Goal: Task Accomplishment & Management: Manage account settings

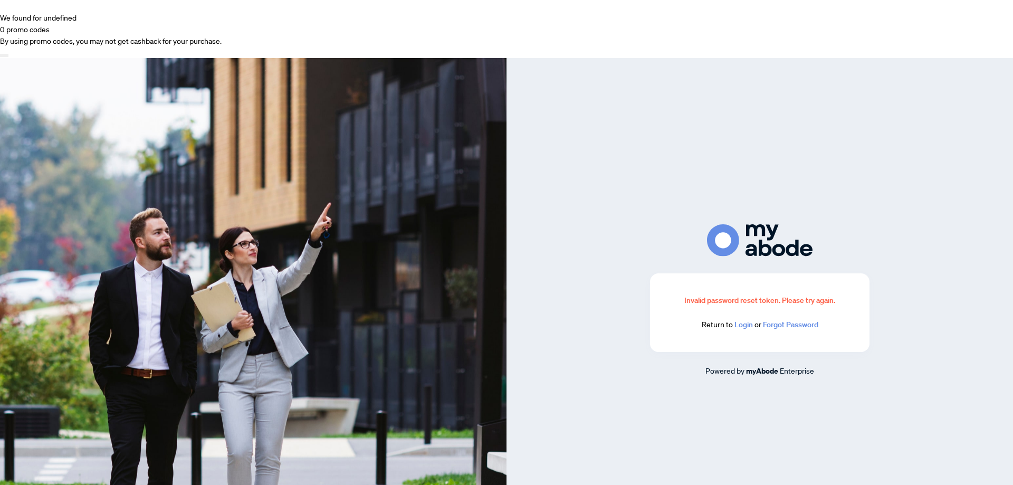
click at [747, 320] on link "Login" at bounding box center [744, 325] width 18 height 10
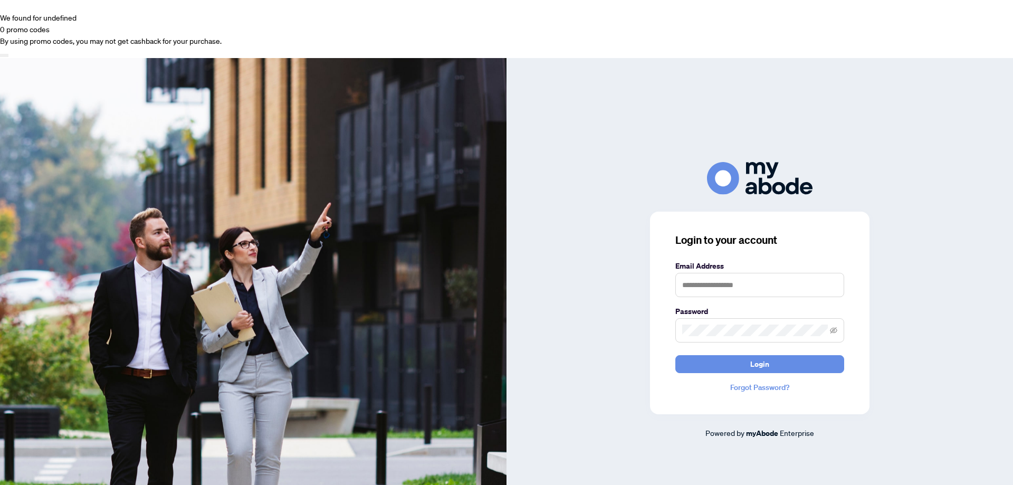
type input "**********"
click at [758, 356] on span "Login" at bounding box center [760, 364] width 19 height 17
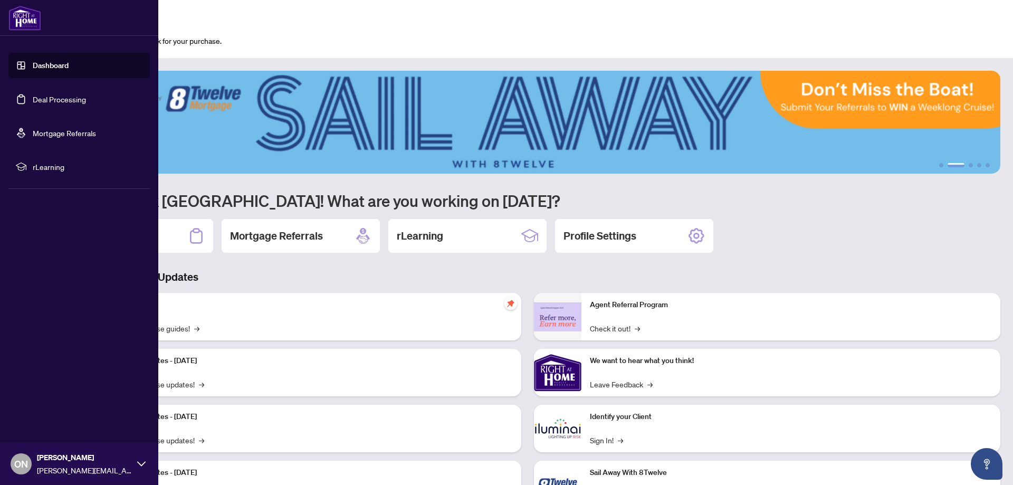
click at [40, 99] on link "Deal Processing" at bounding box center [59, 99] width 53 height 10
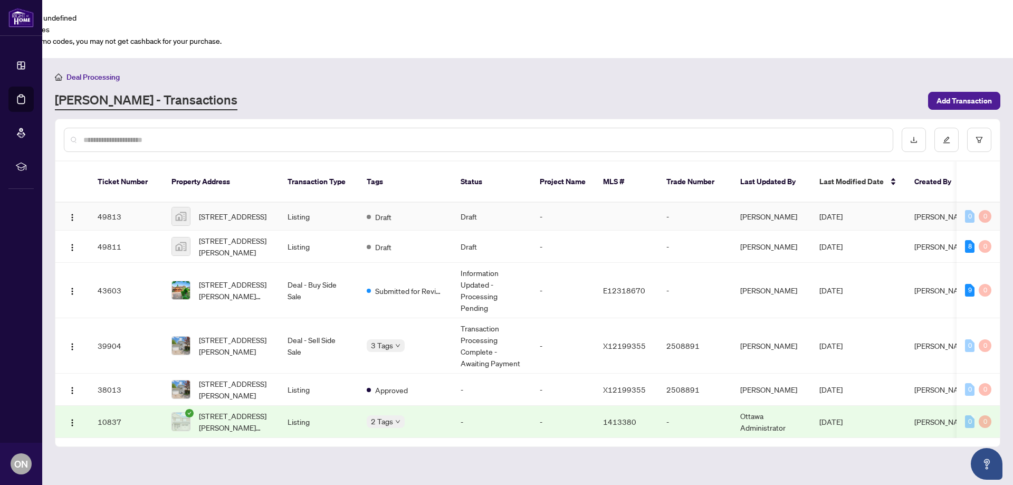
click at [434, 203] on td "Draft" at bounding box center [405, 217] width 94 height 28
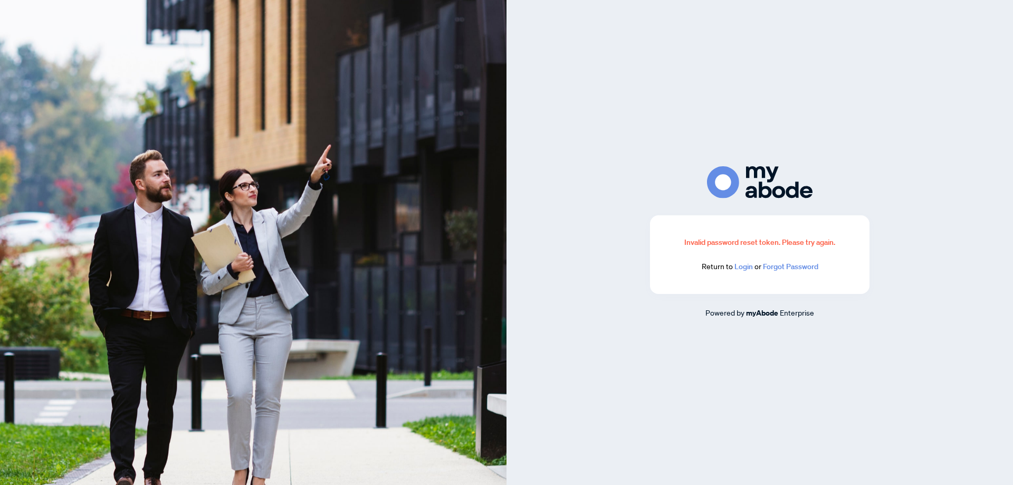
click at [737, 272] on div "Invalid password reset token. Please try again. Return to Login or Forgot Passw…" at bounding box center [760, 254] width 220 height 79
click at [739, 270] on link "Login" at bounding box center [744, 267] width 18 height 10
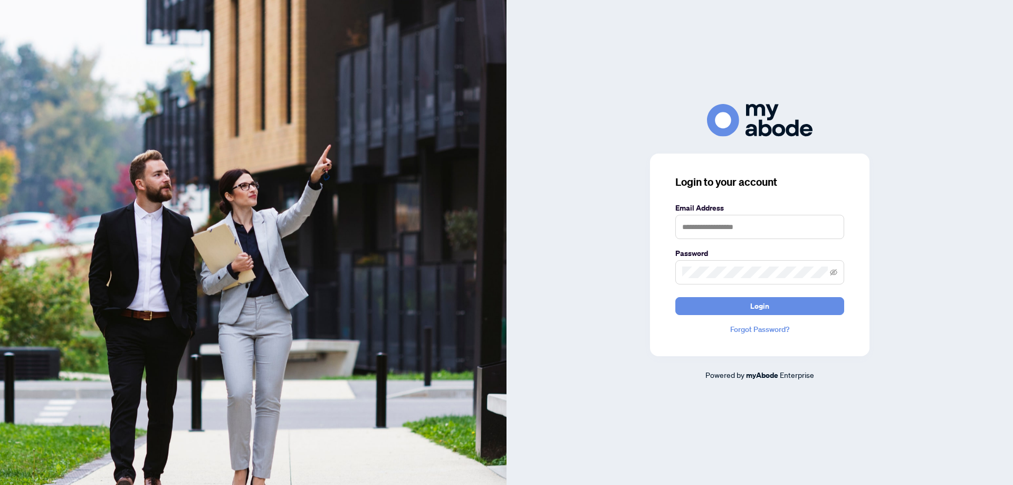
type input "**********"
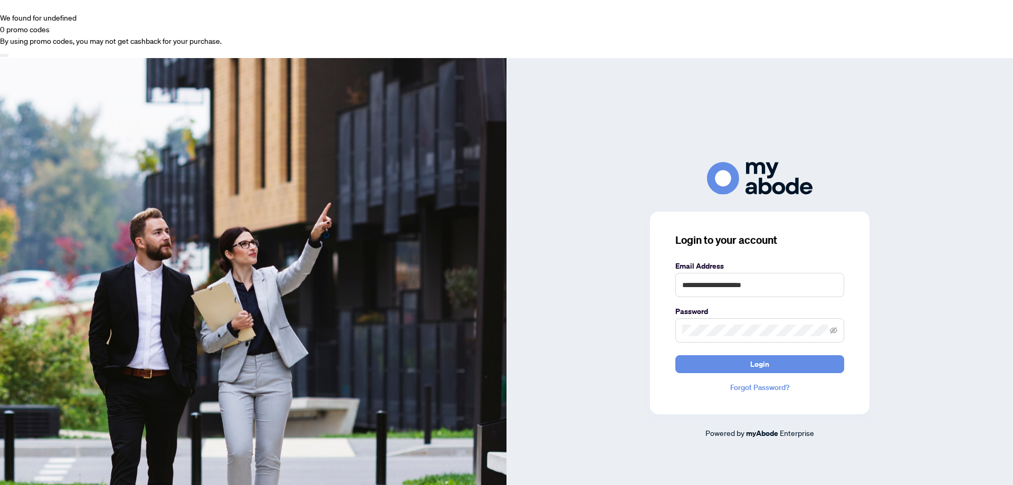
click at [734, 292] on form "**********" at bounding box center [760, 316] width 169 height 113
click at [738, 355] on button "Login" at bounding box center [760, 364] width 169 height 18
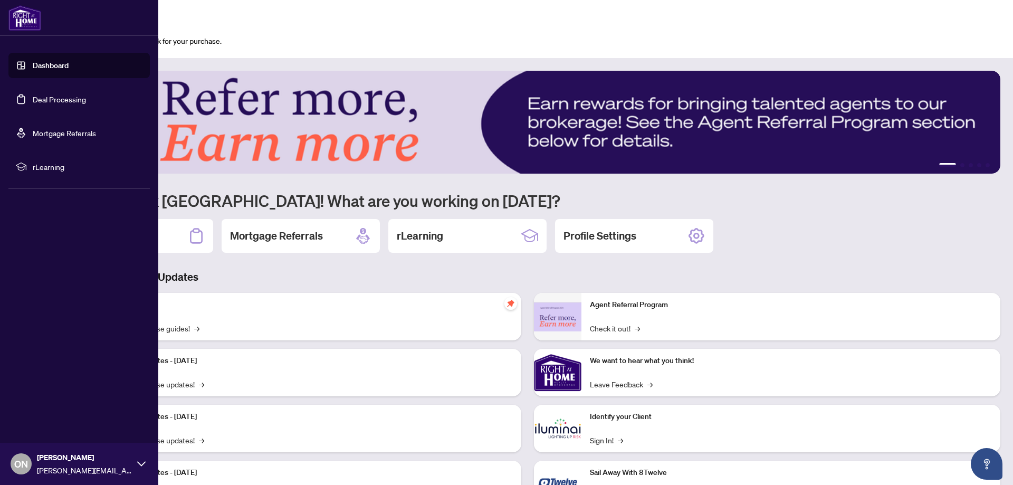
click at [41, 104] on link "Deal Processing" at bounding box center [59, 99] width 53 height 10
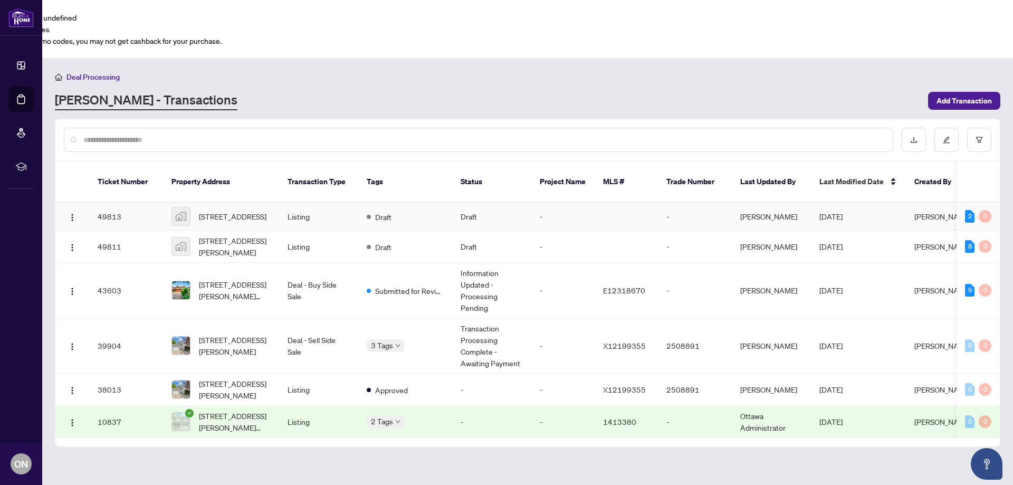
click at [419, 203] on td "Draft" at bounding box center [405, 217] width 94 height 28
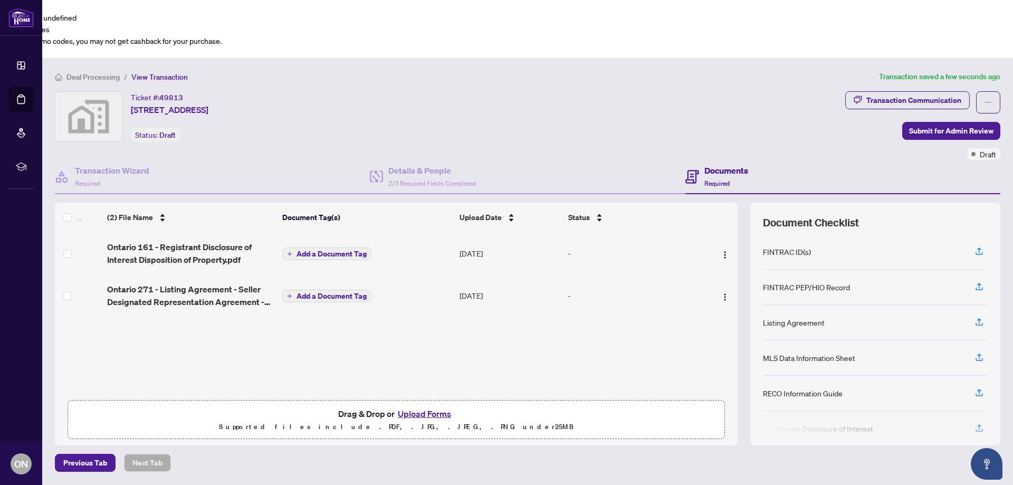
click at [334, 250] on span "Add a Document Tag" at bounding box center [332, 253] width 70 height 7
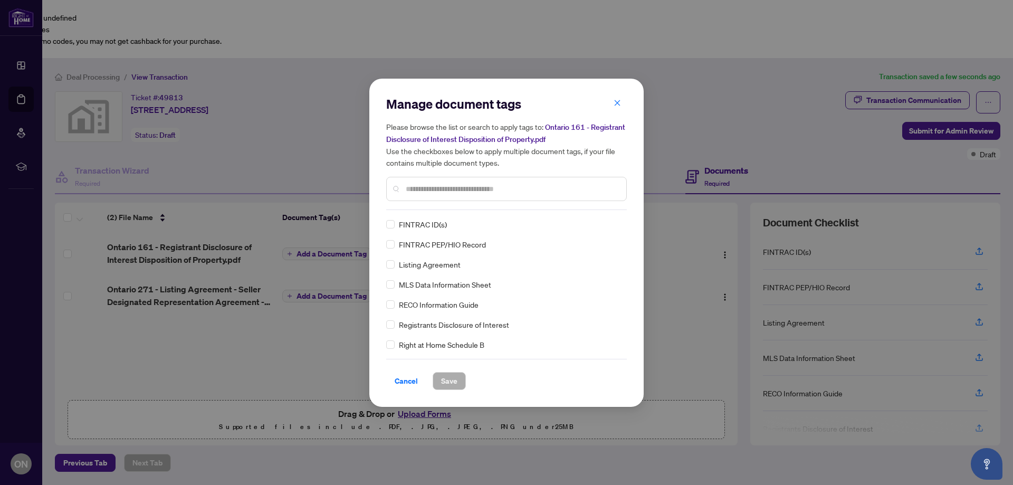
click at [409, 331] on div "FINTRAC ID(s) FINTRAC PEP/HIO Record Listing Agreement MLS Data Information She…" at bounding box center [506, 285] width 241 height 132
click at [397, 325] on div "Registrants Disclosure of Interest" at bounding box center [503, 325] width 234 height 12
click at [442, 375] on span "Save" at bounding box center [449, 381] width 16 height 17
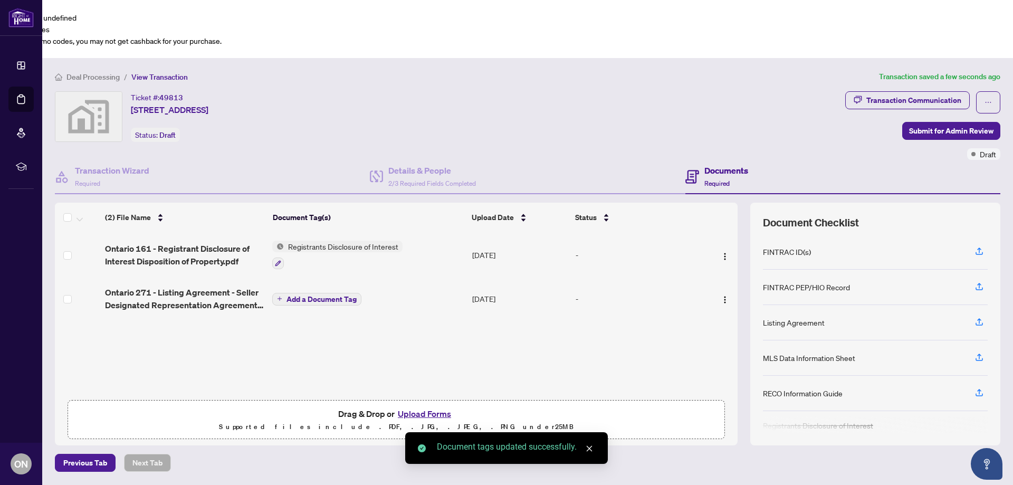
click at [339, 296] on span "Add a Document Tag" at bounding box center [322, 299] width 70 height 7
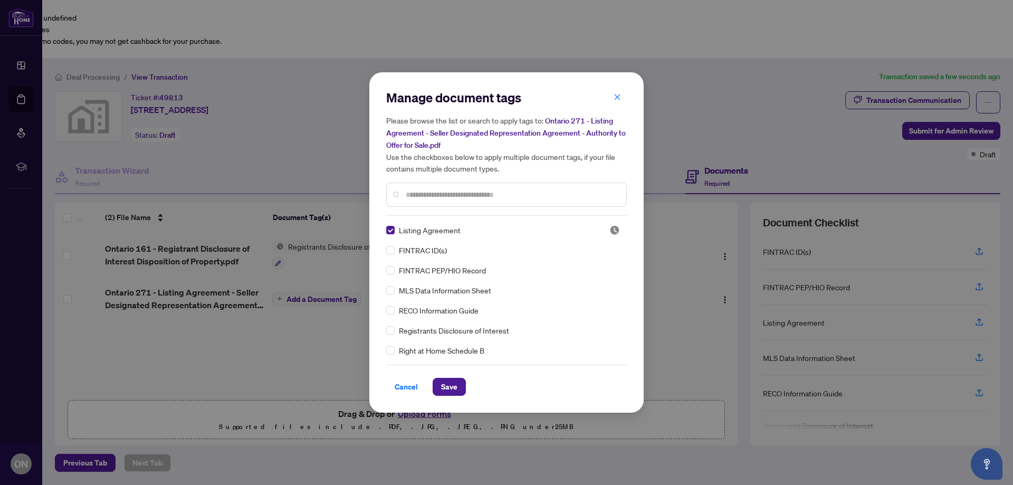
drag, startPoint x: 445, startPoint y: 385, endPoint x: 441, endPoint y: 377, distance: 9.2
click at [445, 384] on span "Save" at bounding box center [449, 386] width 16 height 17
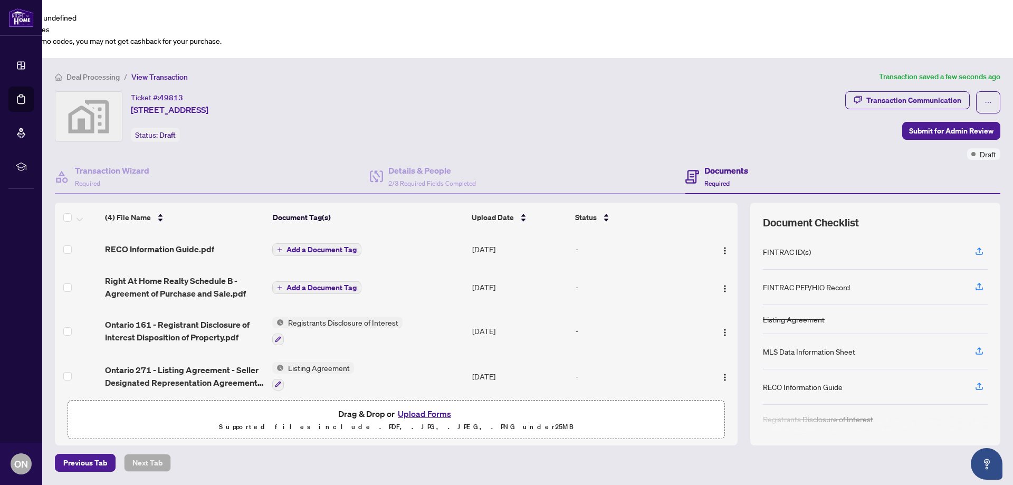
click at [317, 284] on span "Add a Document Tag" at bounding box center [322, 287] width 70 height 7
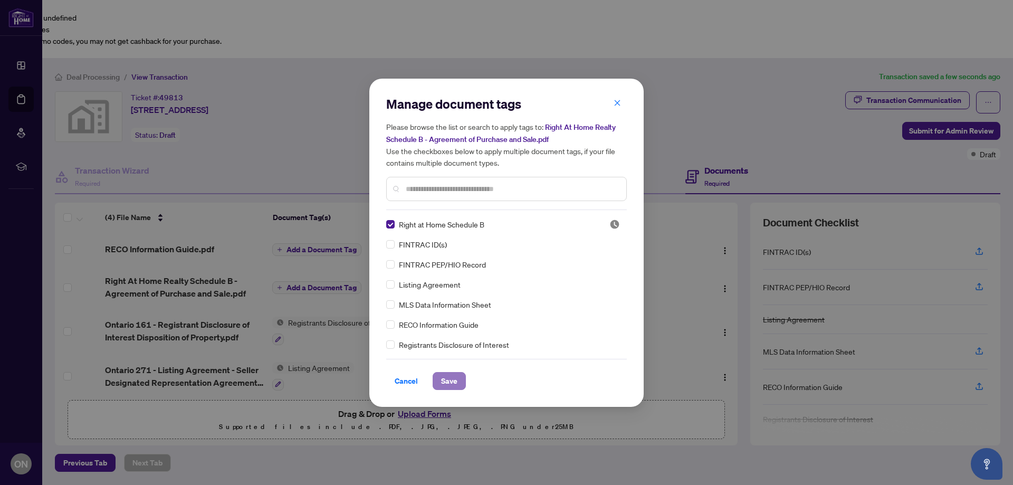
click at [444, 375] on span "Save" at bounding box center [449, 381] width 16 height 17
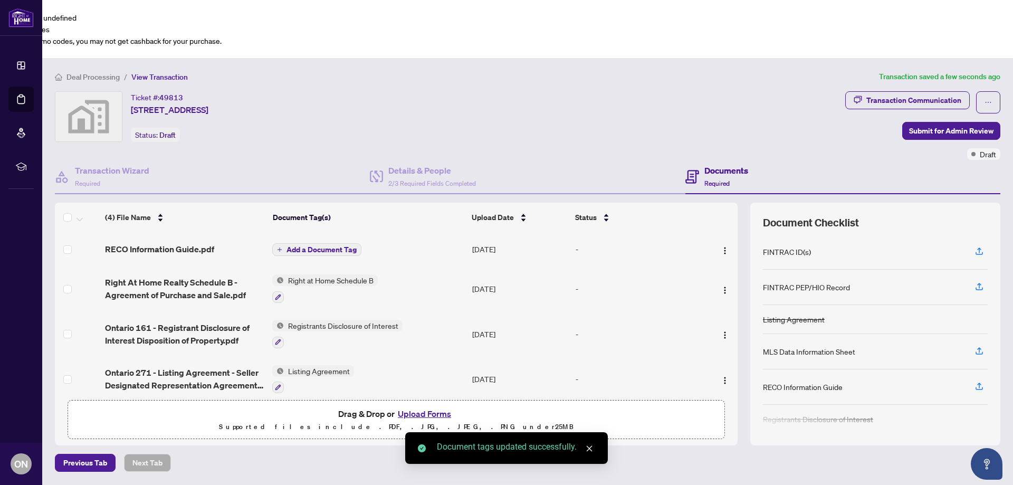
click at [320, 246] on span "Add a Document Tag" at bounding box center [322, 249] width 70 height 7
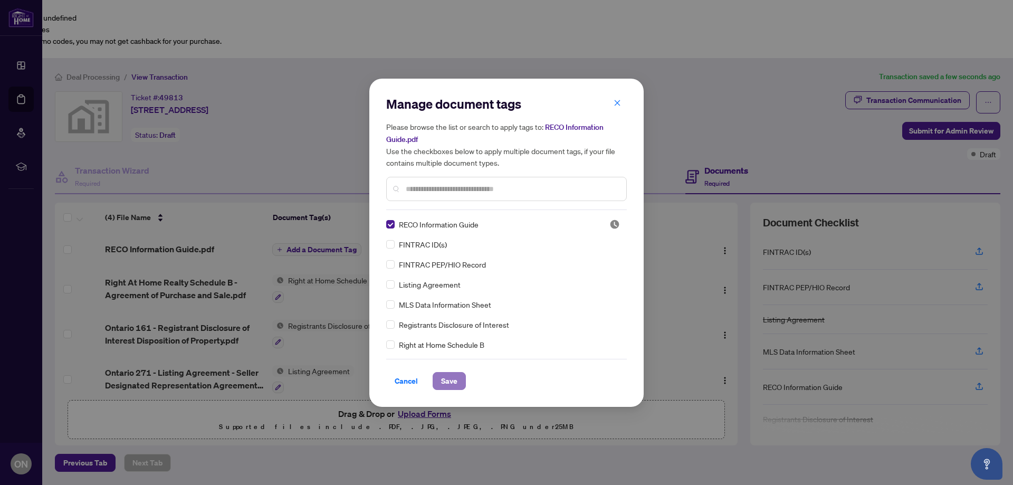
click at [443, 376] on span "Save" at bounding box center [449, 381] width 16 height 17
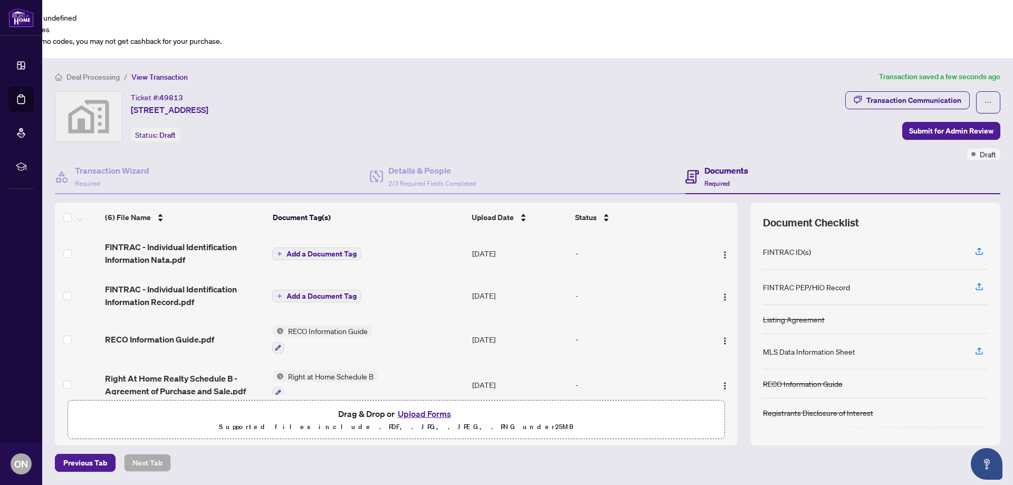
click at [316, 250] on span "Add a Document Tag" at bounding box center [322, 253] width 70 height 7
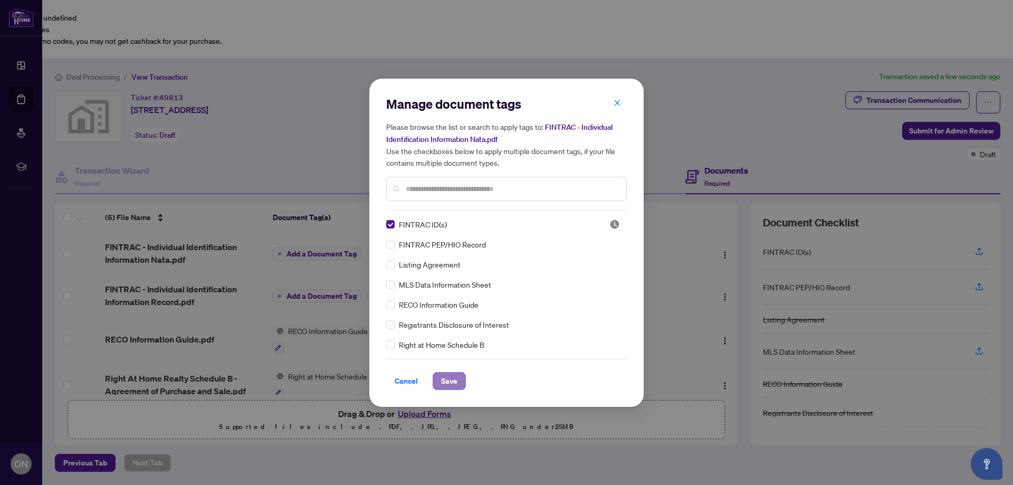
click at [450, 379] on span "Save" at bounding box center [449, 381] width 16 height 17
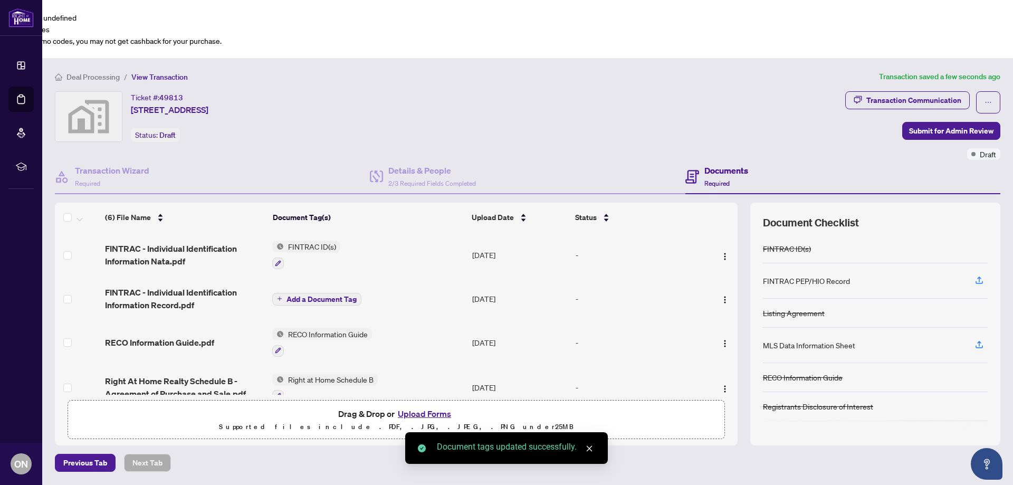
click at [325, 296] on span "Add a Document Tag" at bounding box center [322, 299] width 70 height 7
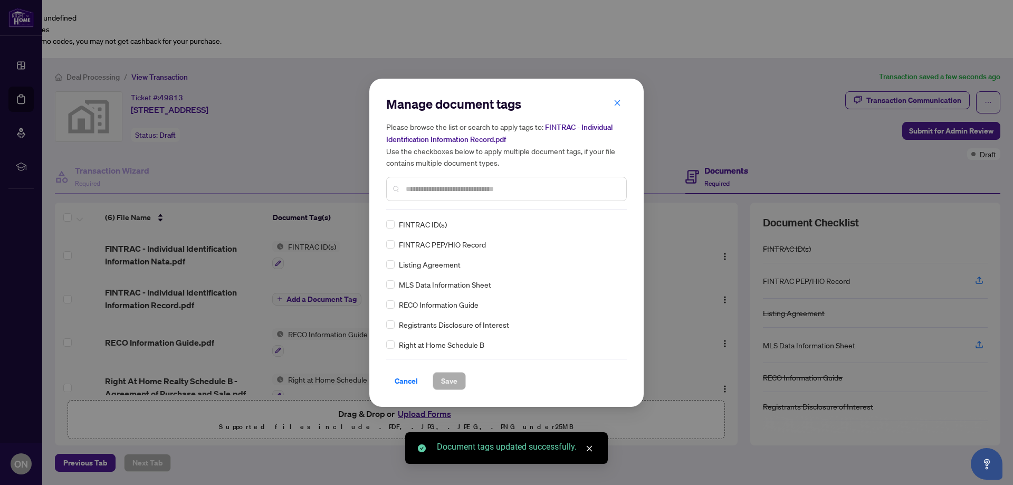
drag, startPoint x: 385, startPoint y: 220, endPoint x: 396, endPoint y: 224, distance: 11.2
click at [385, 221] on div "Manage document tags Please browse the list or search to apply tags to: FINTRAC…" at bounding box center [506, 243] width 274 height 328
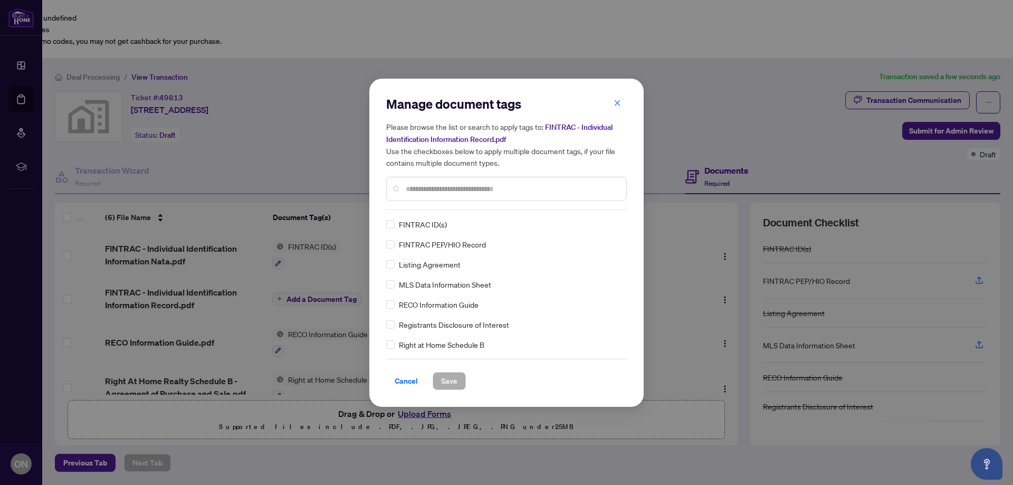
click at [396, 224] on div "FINTRAC ID(s)" at bounding box center [503, 225] width 234 height 12
drag, startPoint x: 437, startPoint y: 393, endPoint x: 440, endPoint y: 385, distance: 8.3
click at [437, 393] on div "Manage document tags Please browse the list or search to apply tags to: FINTRAC…" at bounding box center [506, 243] width 274 height 328
click at [442, 383] on span "Save" at bounding box center [449, 381] width 16 height 17
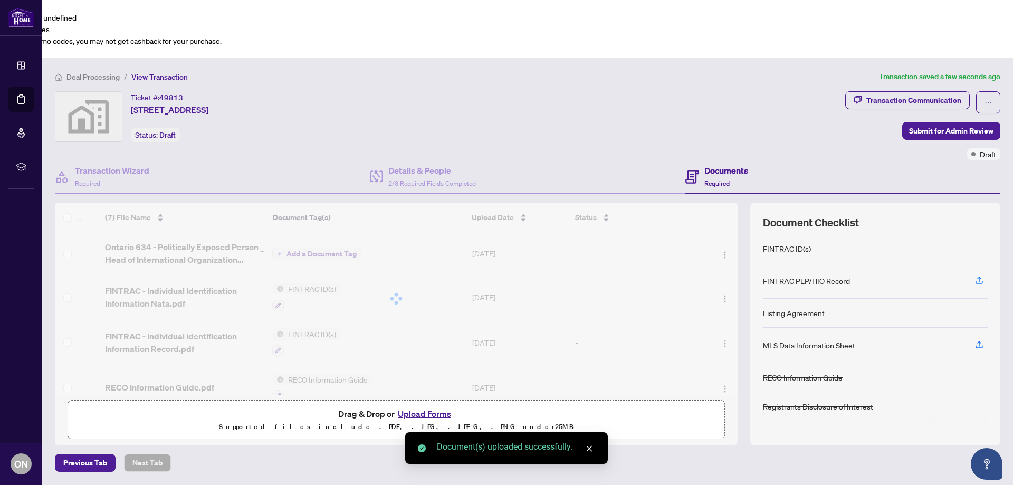
click at [319, 203] on div at bounding box center [396, 299] width 683 height 192
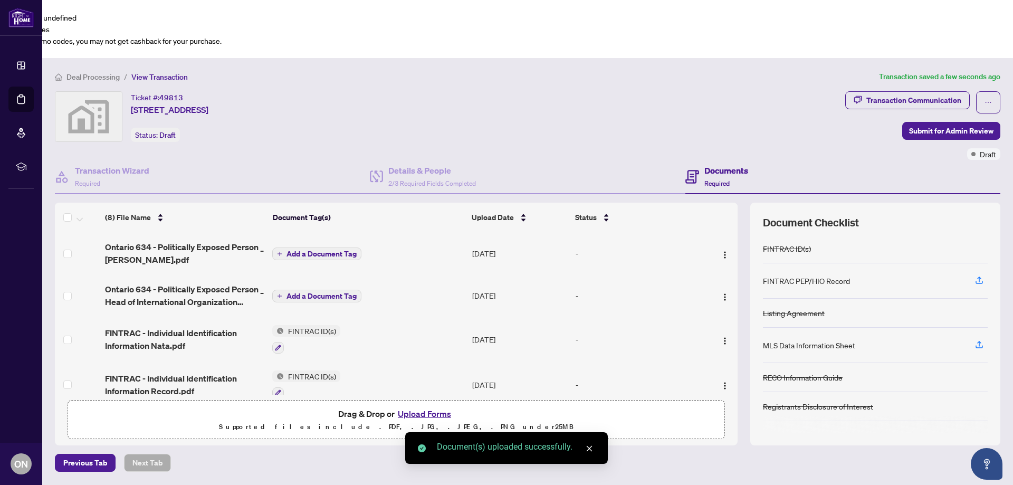
click at [319, 250] on span "Add a Document Tag" at bounding box center [322, 253] width 70 height 7
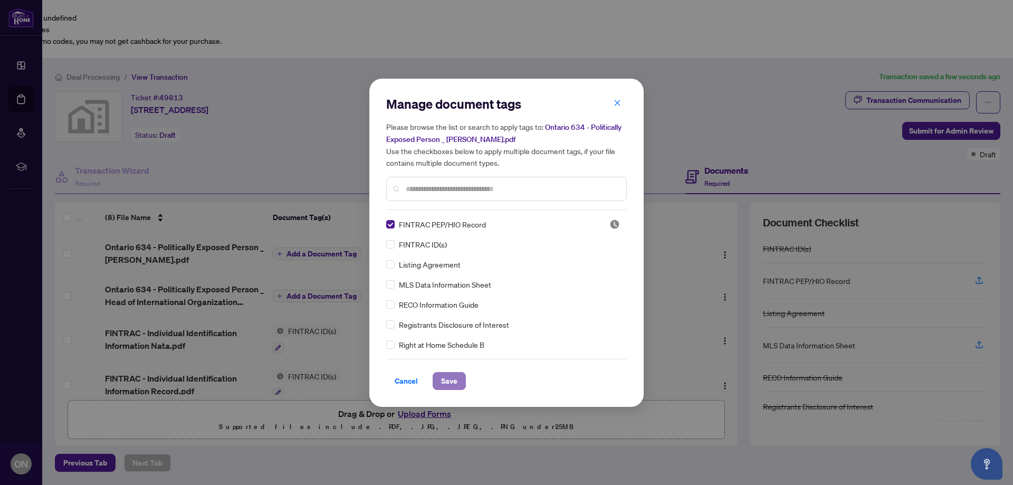
click at [444, 377] on span "Save" at bounding box center [449, 381] width 16 height 17
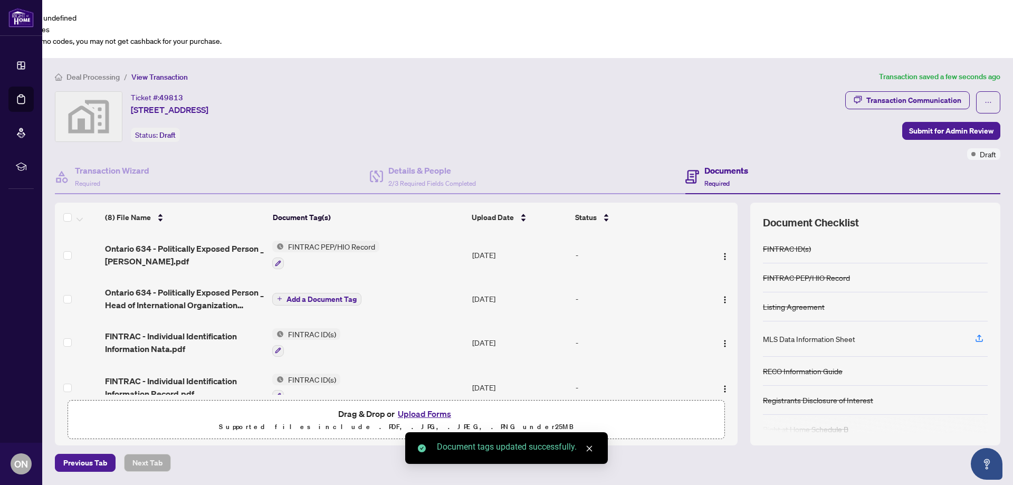
click at [320, 293] on button "Add a Document Tag" at bounding box center [316, 299] width 89 height 13
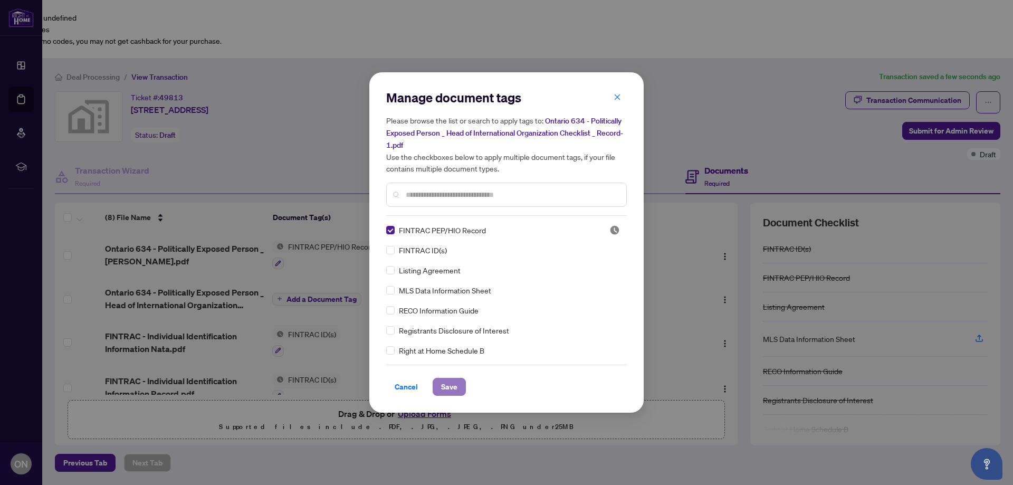
click at [450, 385] on span "Save" at bounding box center [449, 386] width 16 height 17
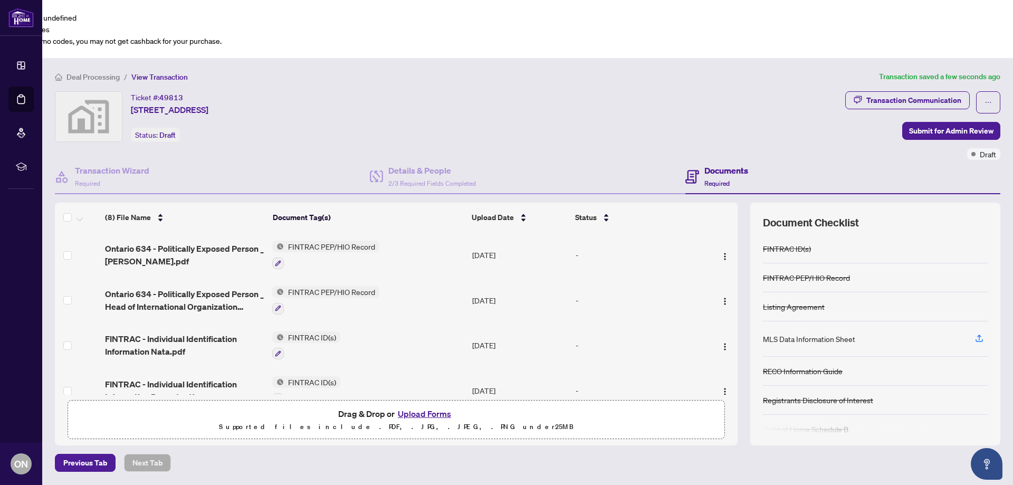
click at [320, 91] on div "Ticket #: 49813 32 Heaver Drive, Whitby, ON, Canada Status: Draft" at bounding box center [448, 116] width 786 height 51
click at [92, 454] on span "Previous Tab" at bounding box center [85, 462] width 44 height 17
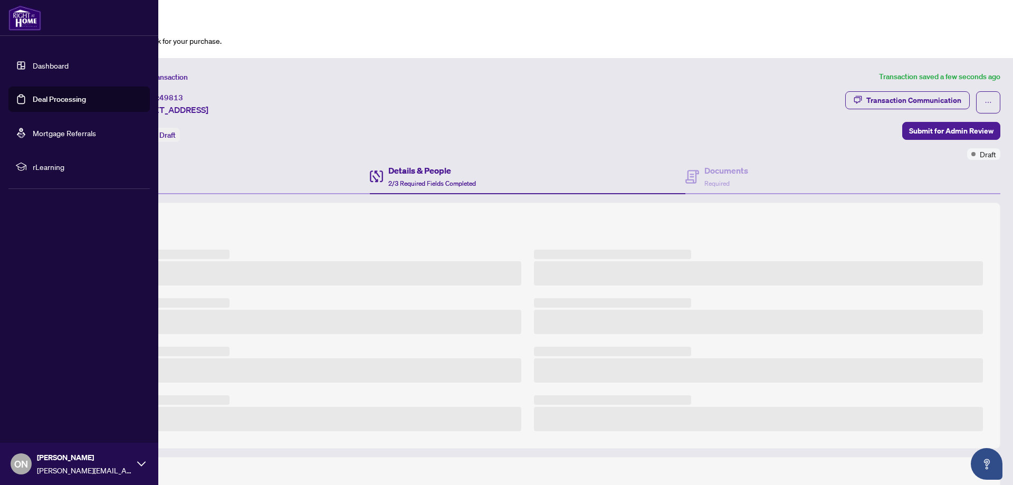
click at [33, 63] on link "Dashboard" at bounding box center [51, 66] width 36 height 10
